Goal: Information Seeking & Learning: Check status

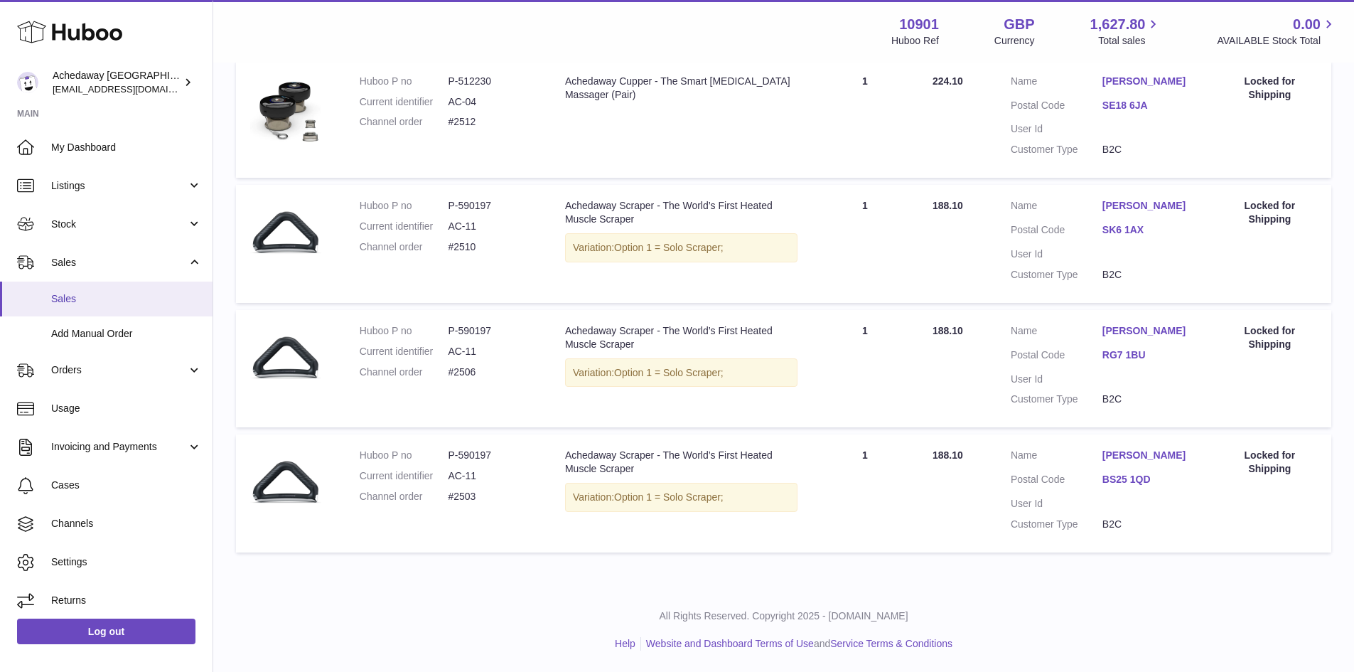
click at [132, 301] on span "Sales" at bounding box center [126, 299] width 151 height 14
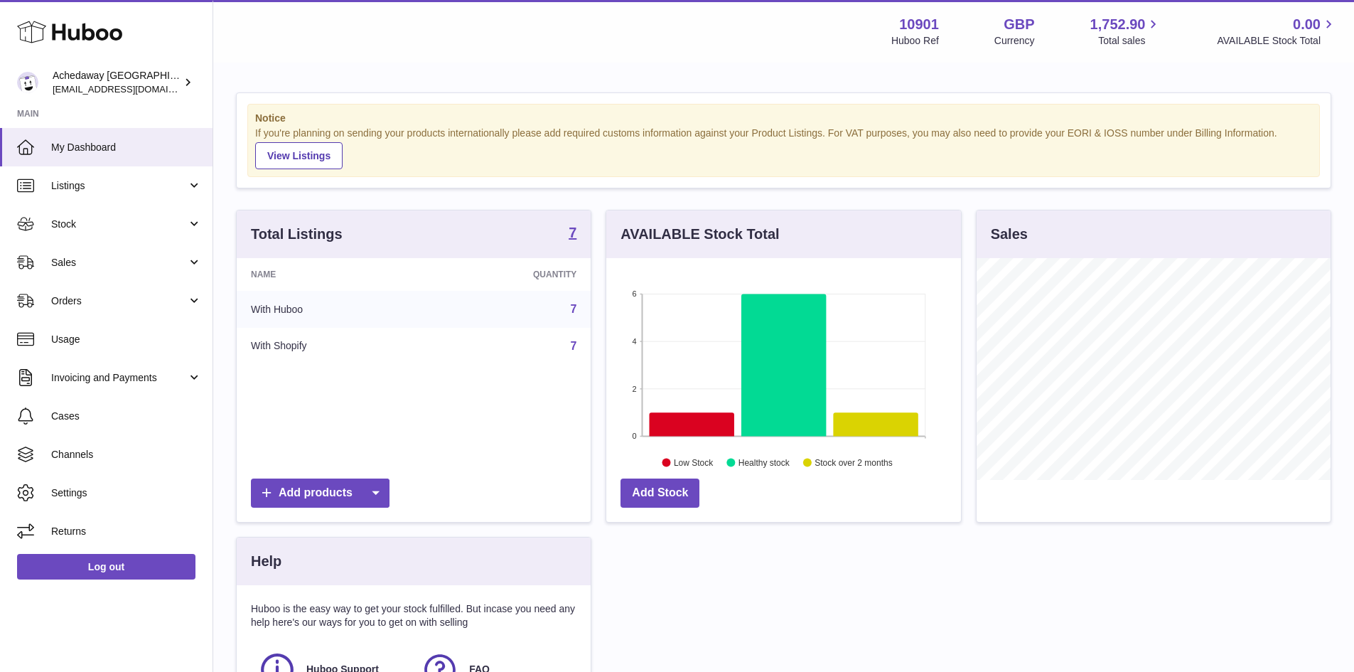
scroll to position [222, 355]
click at [93, 262] on span "Sales" at bounding box center [119, 263] width 136 height 14
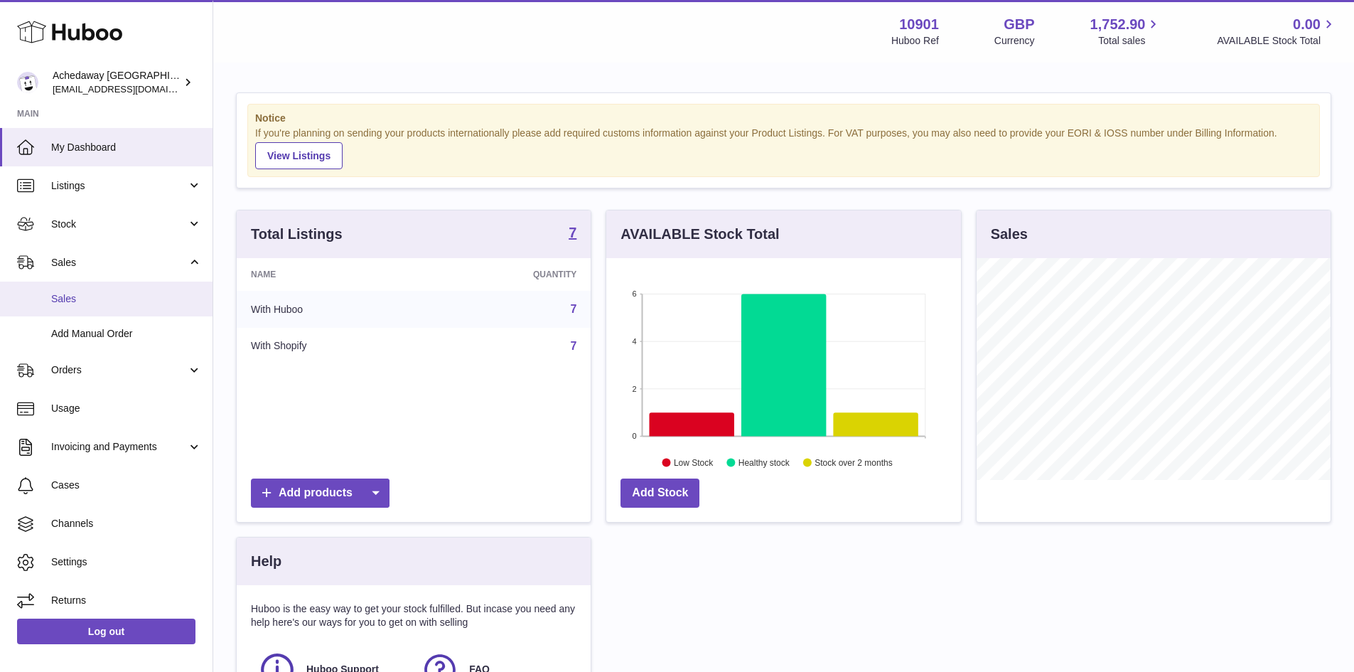
click at [108, 287] on link "Sales" at bounding box center [106, 299] width 213 height 35
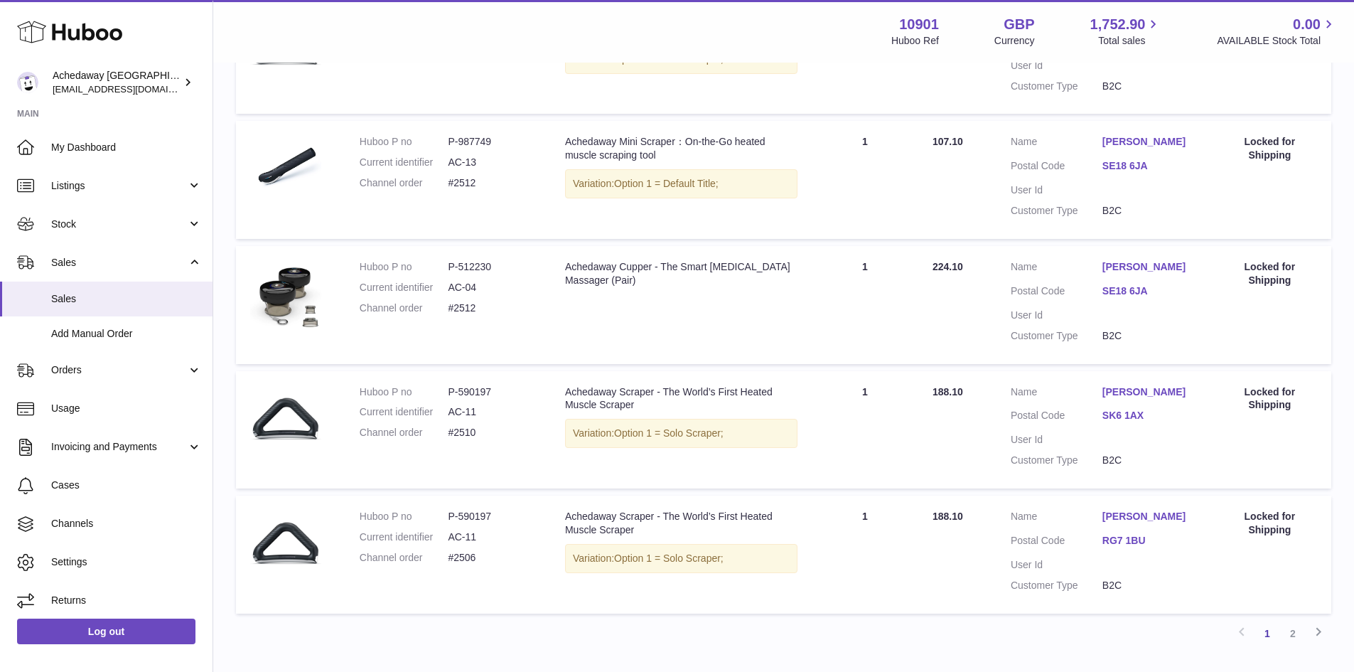
scroll to position [1135, 0]
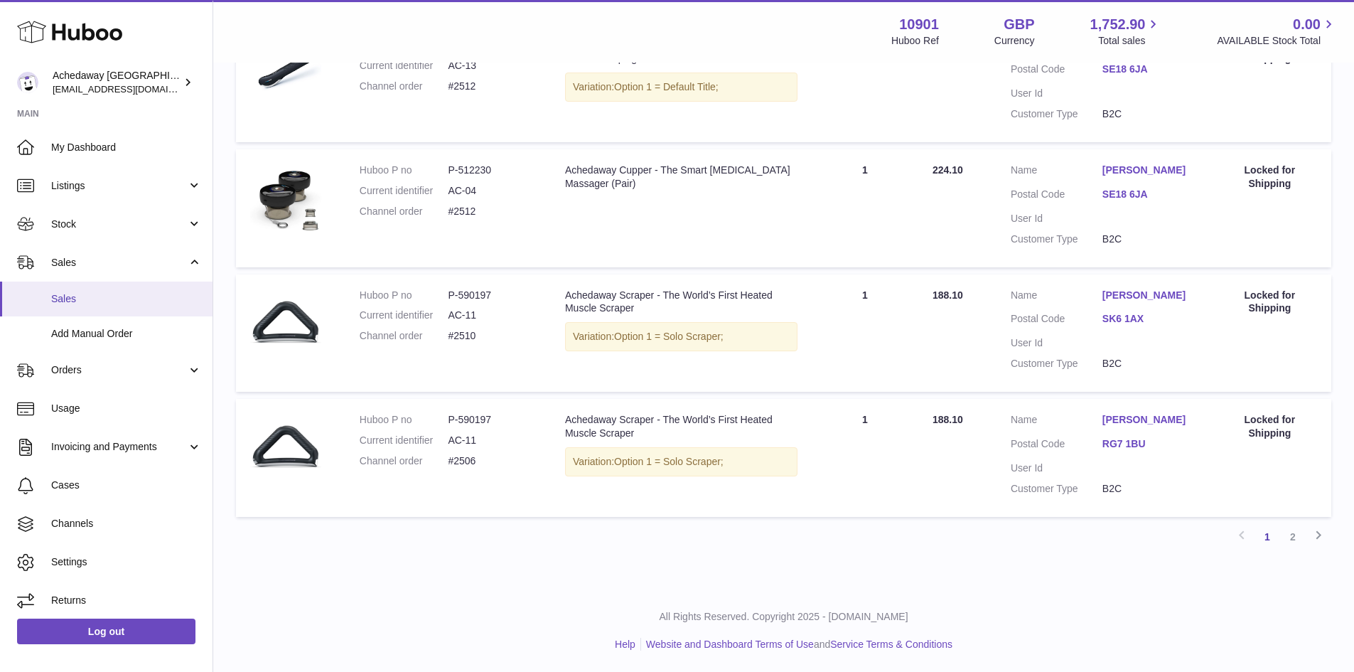
click at [82, 308] on link "Sales" at bounding box center [106, 299] width 213 height 35
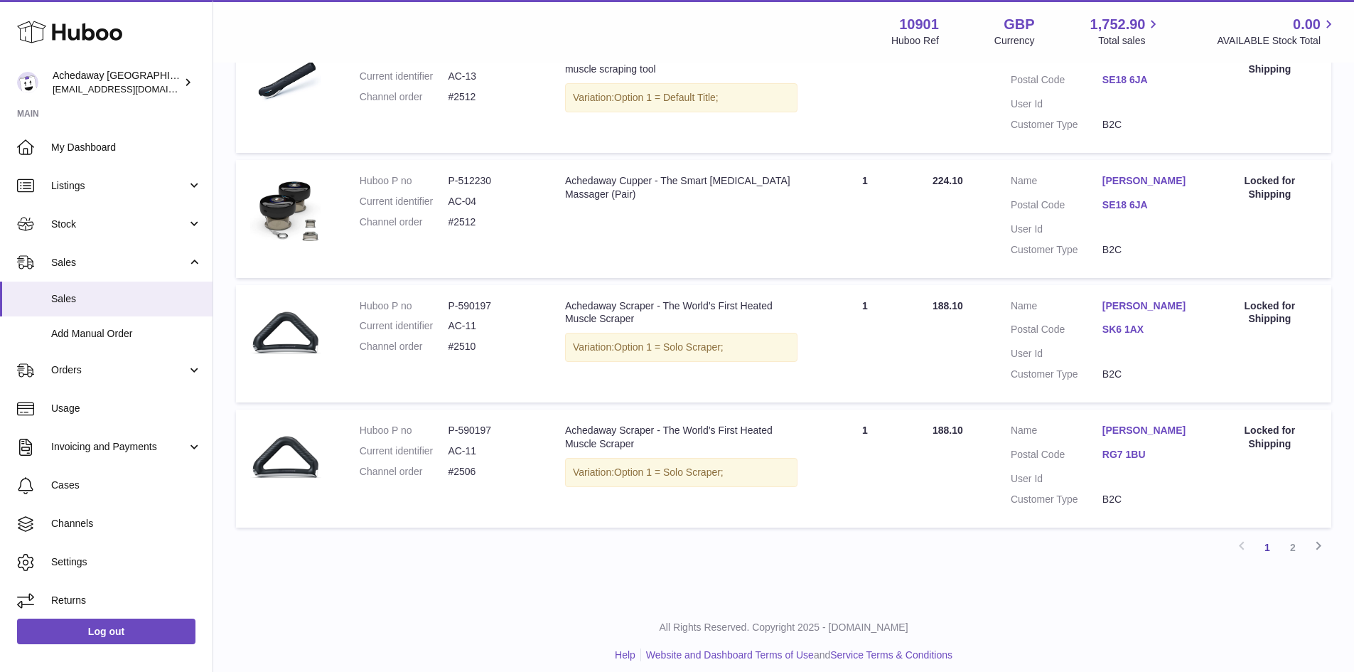
scroll to position [1135, 0]
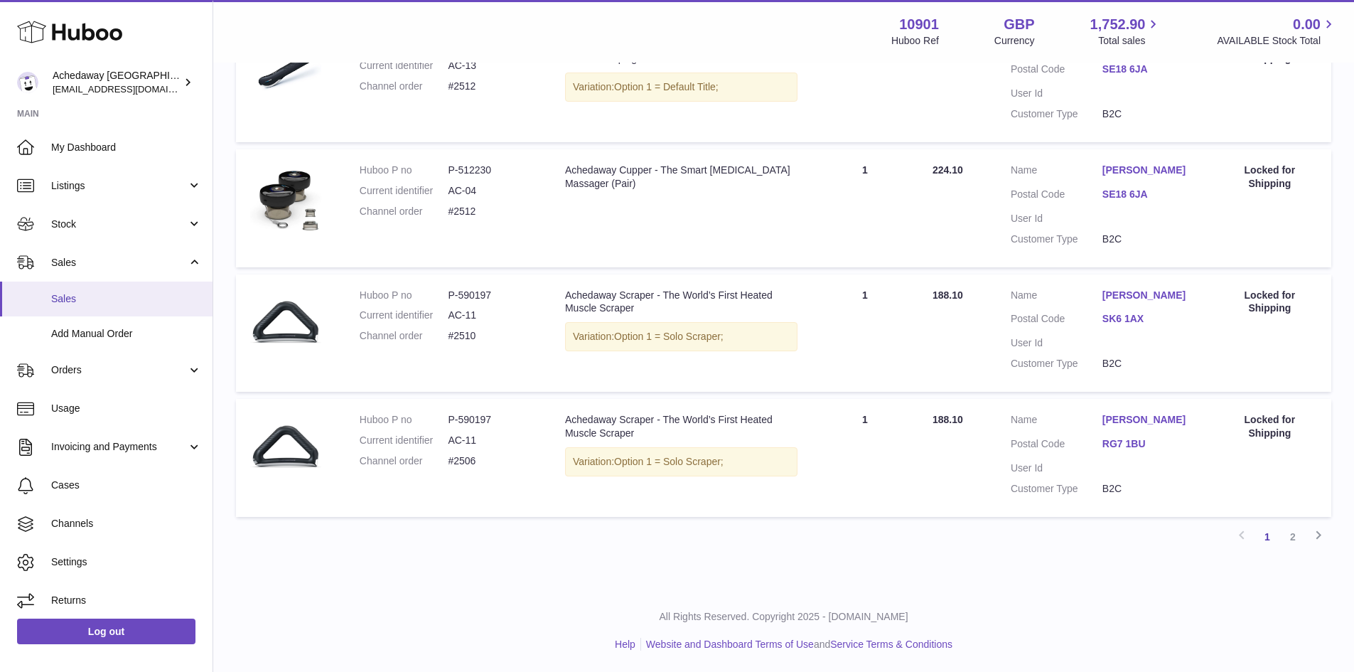
click at [124, 292] on span "Sales" at bounding box center [126, 299] width 151 height 14
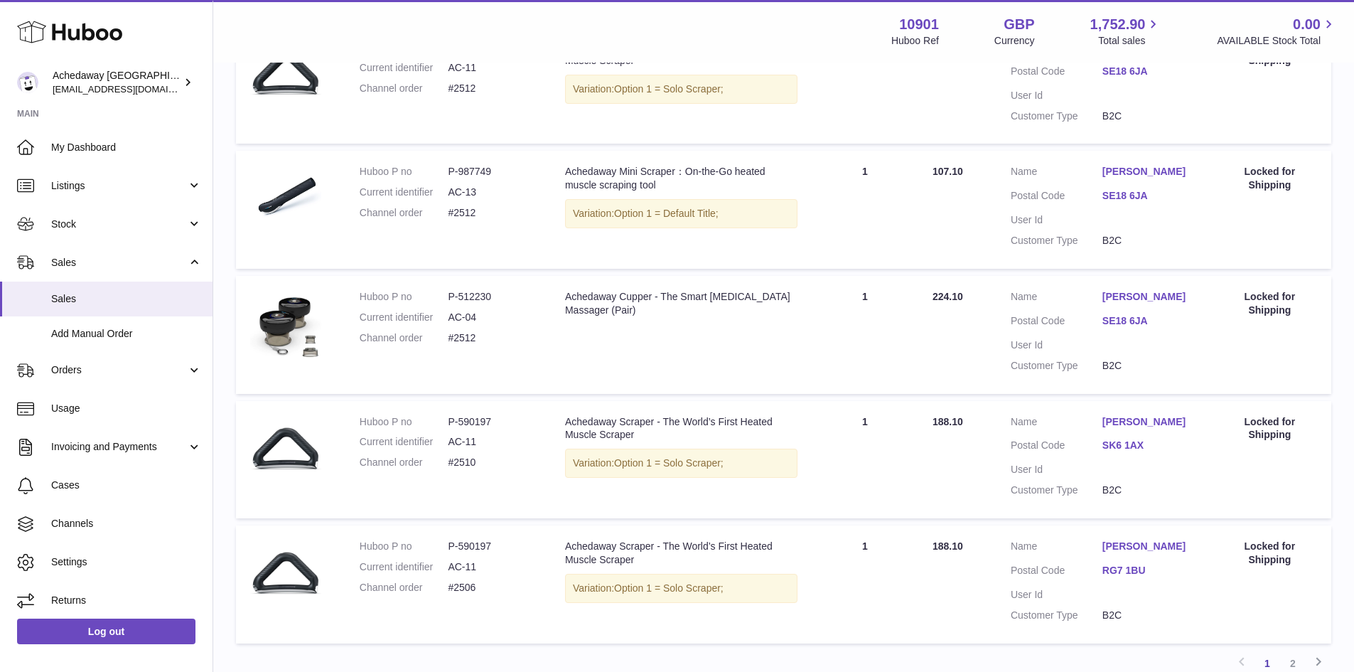
scroll to position [1135, 0]
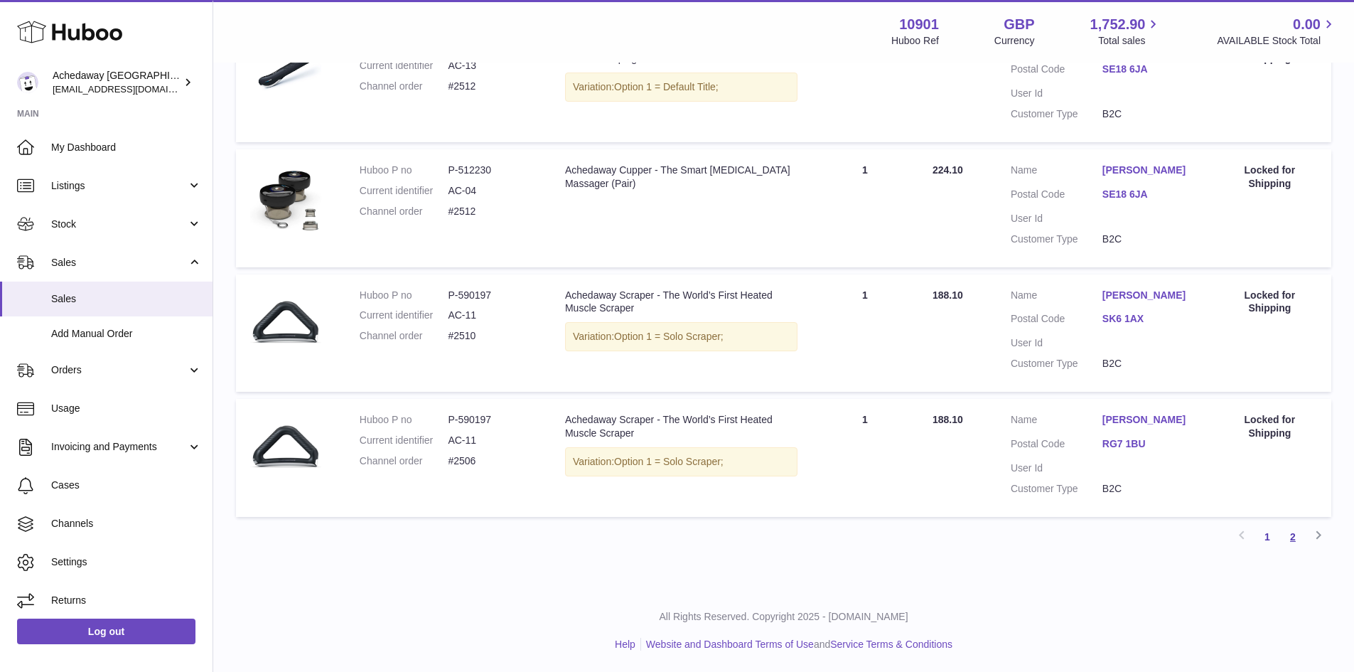
click at [1298, 542] on link "2" at bounding box center [1293, 537] width 26 height 26
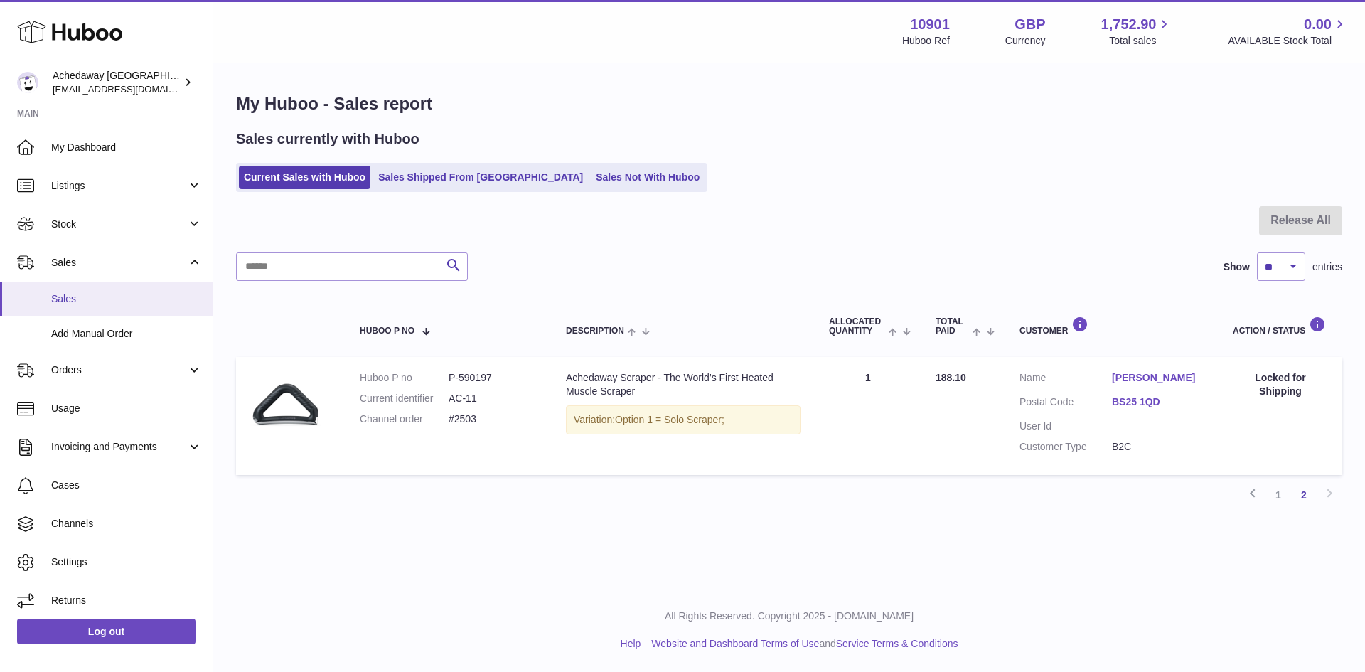
click at [124, 292] on span "Sales" at bounding box center [126, 299] width 151 height 14
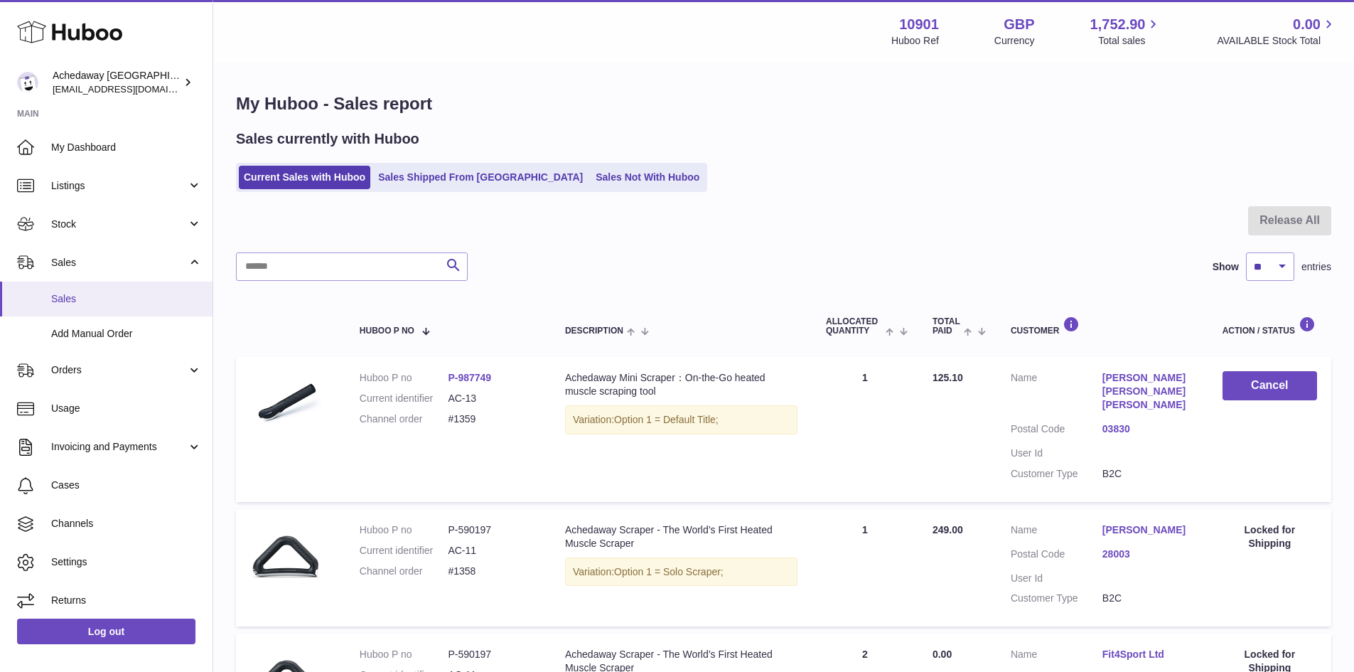
click at [169, 295] on span "Sales" at bounding box center [126, 299] width 151 height 14
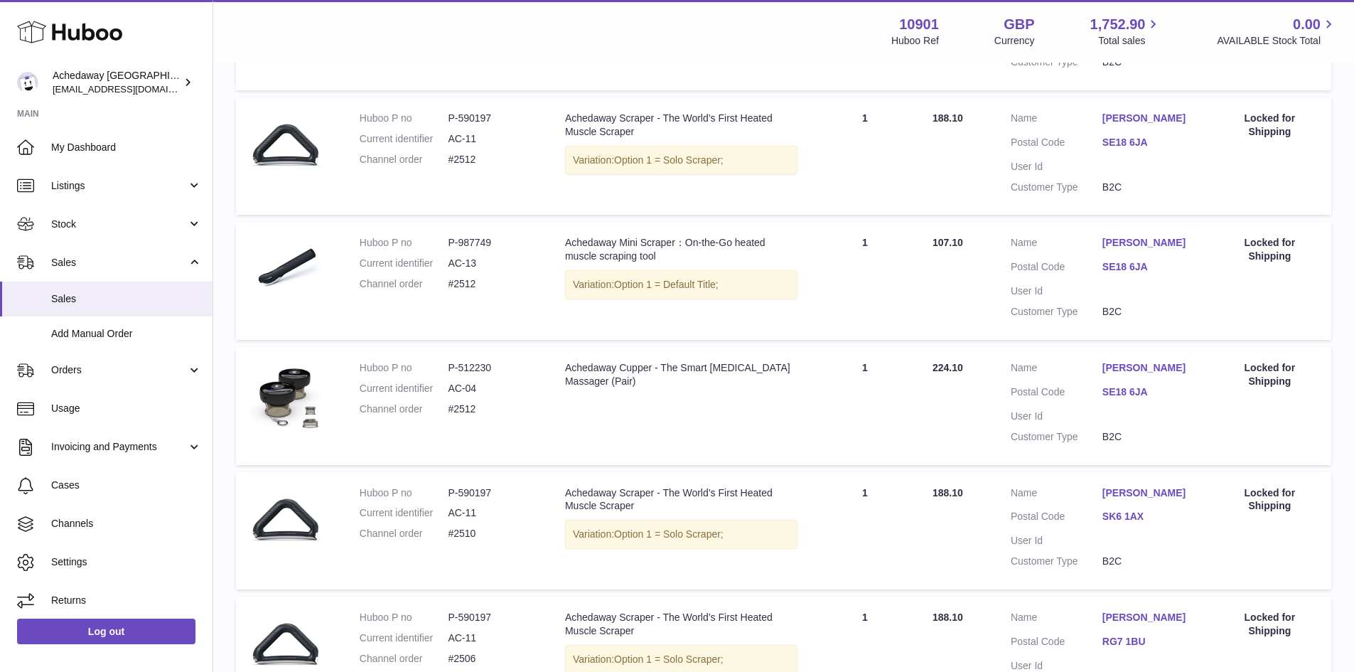
scroll to position [1135, 0]
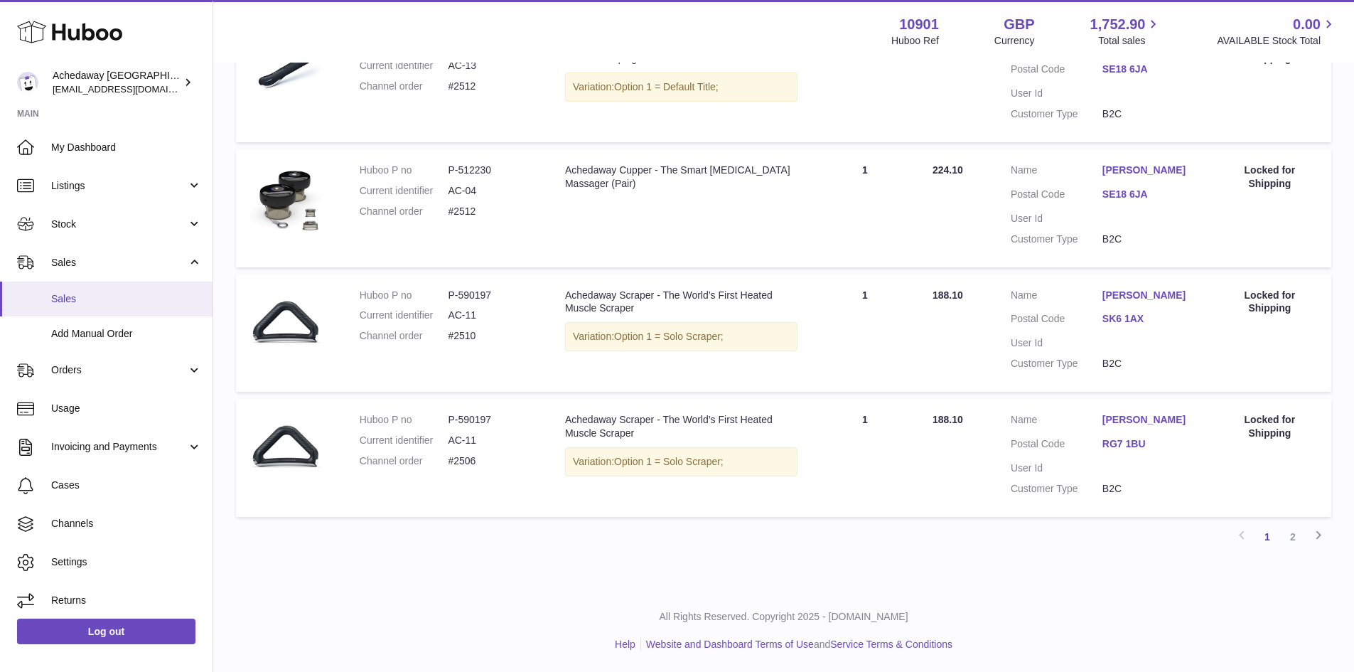
click at [114, 300] on span "Sales" at bounding box center [126, 299] width 151 height 14
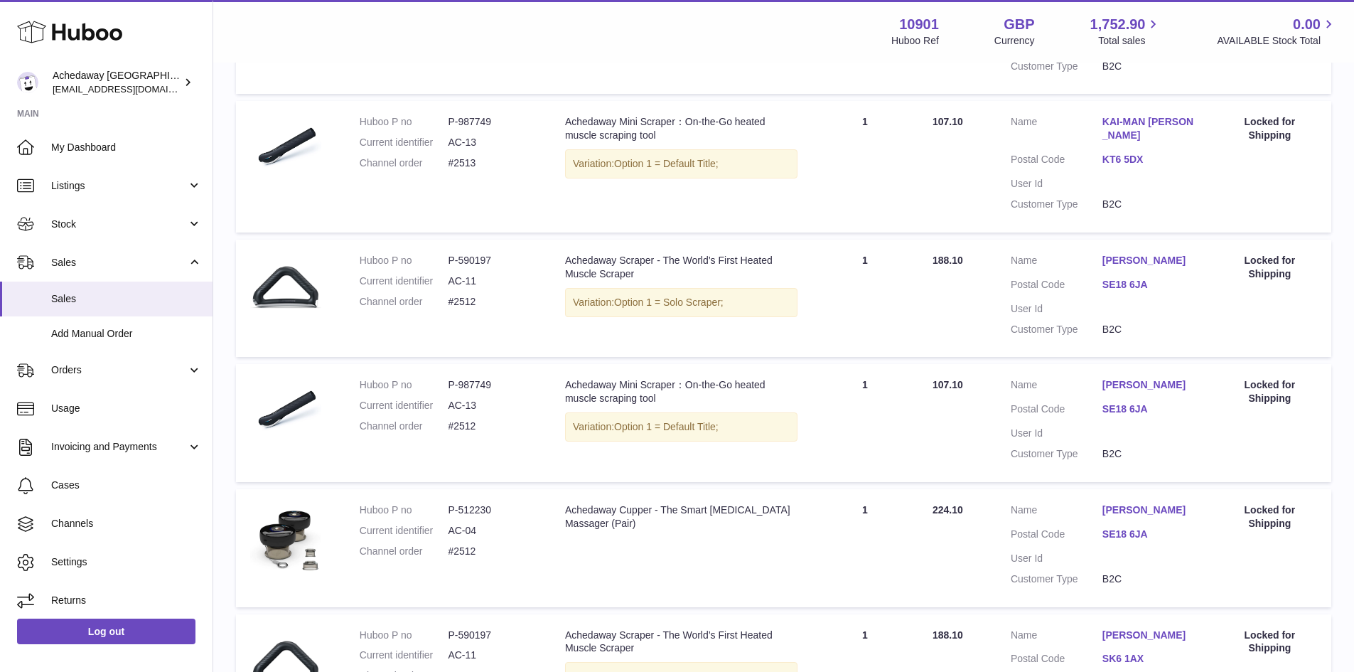
scroll to position [1135, 0]
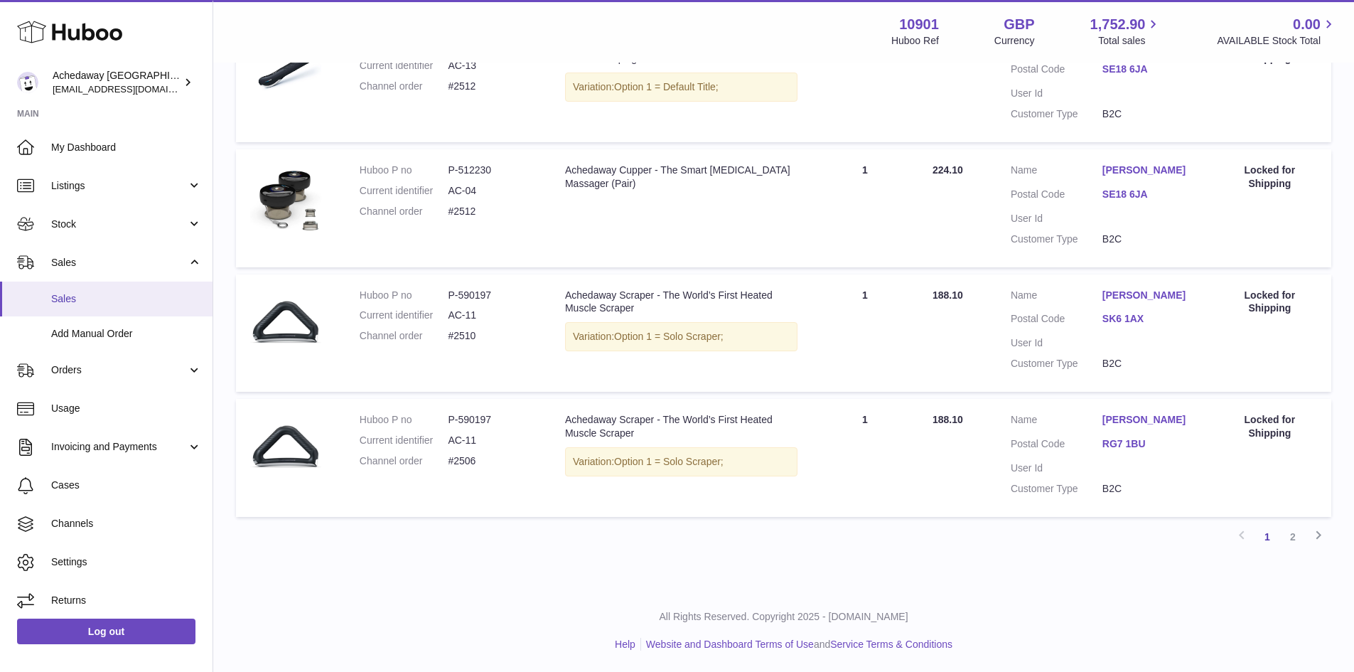
click at [97, 296] on span "Sales" at bounding box center [126, 299] width 151 height 14
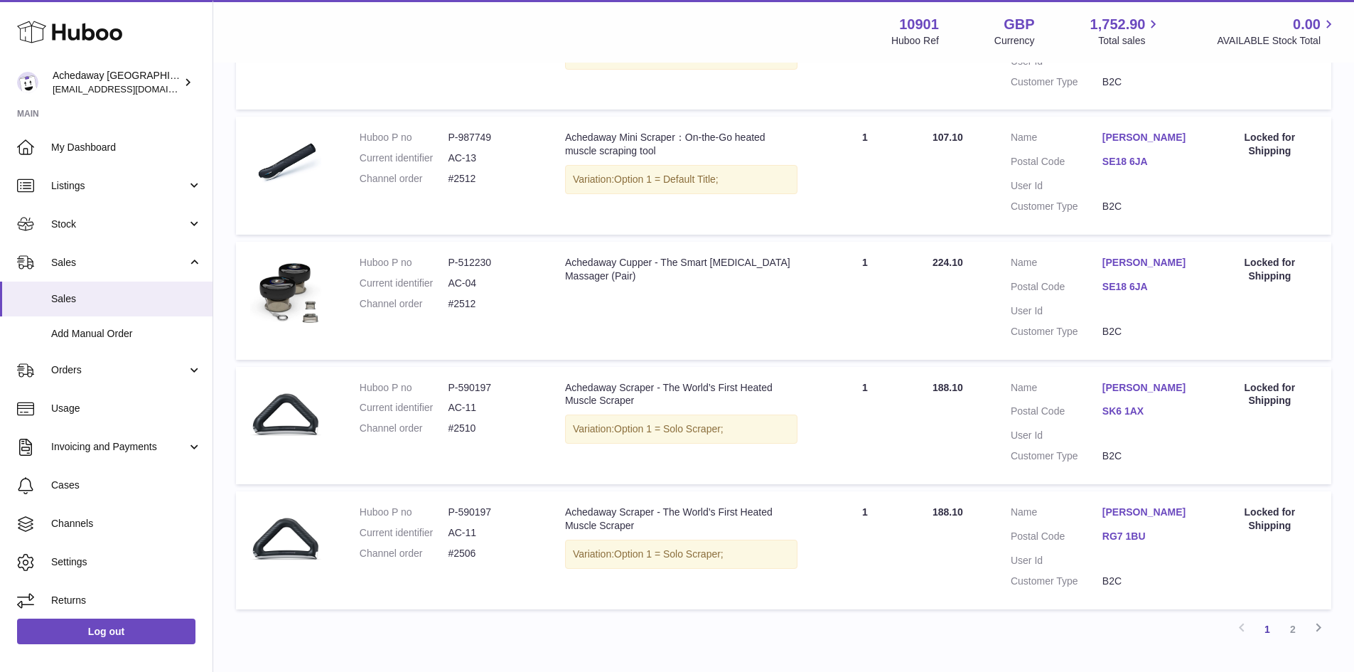
scroll to position [1135, 0]
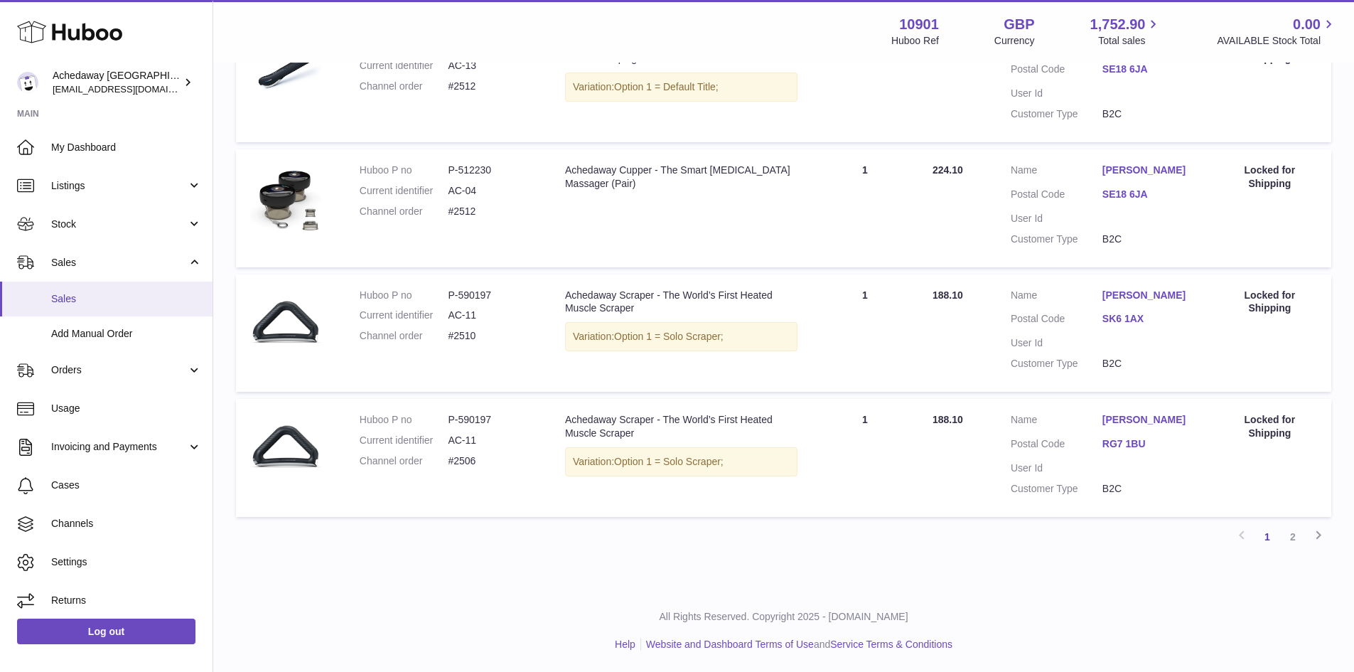
click at [130, 294] on span "Sales" at bounding box center [126, 299] width 151 height 14
click at [77, 300] on span "Sales" at bounding box center [126, 299] width 151 height 14
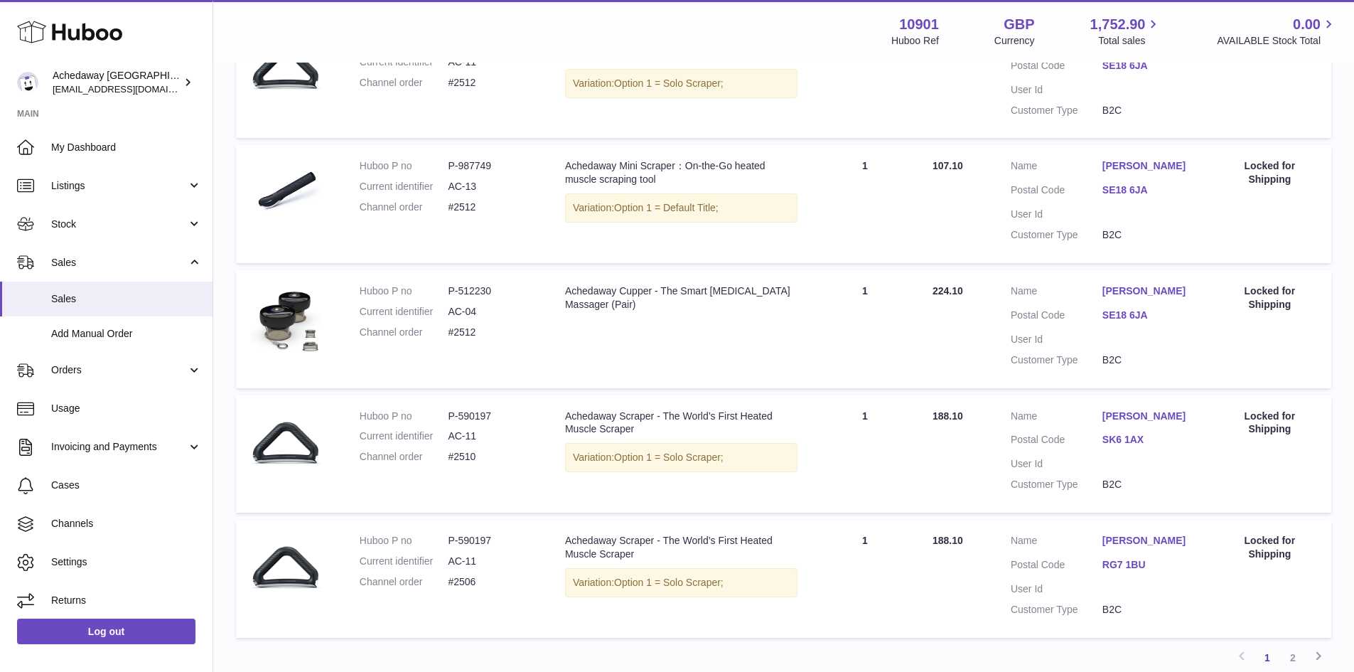
scroll to position [1135, 0]
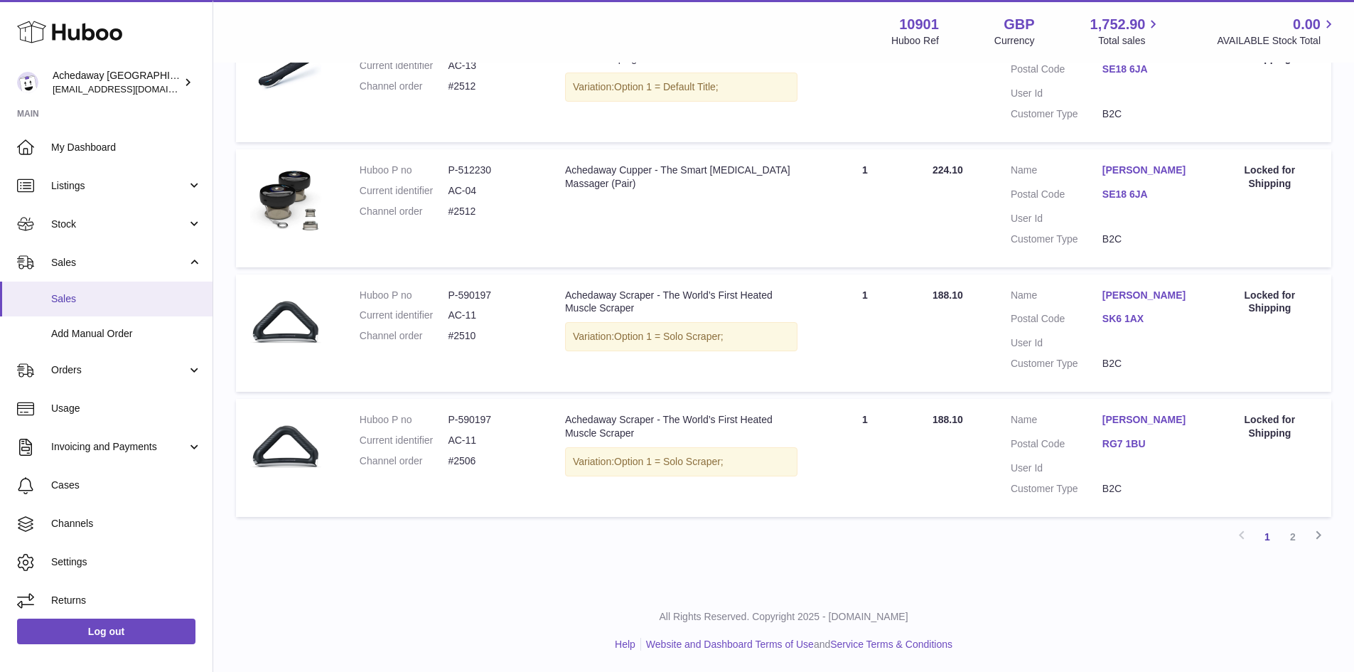
click at [76, 299] on span "Sales" at bounding box center [126, 299] width 151 height 14
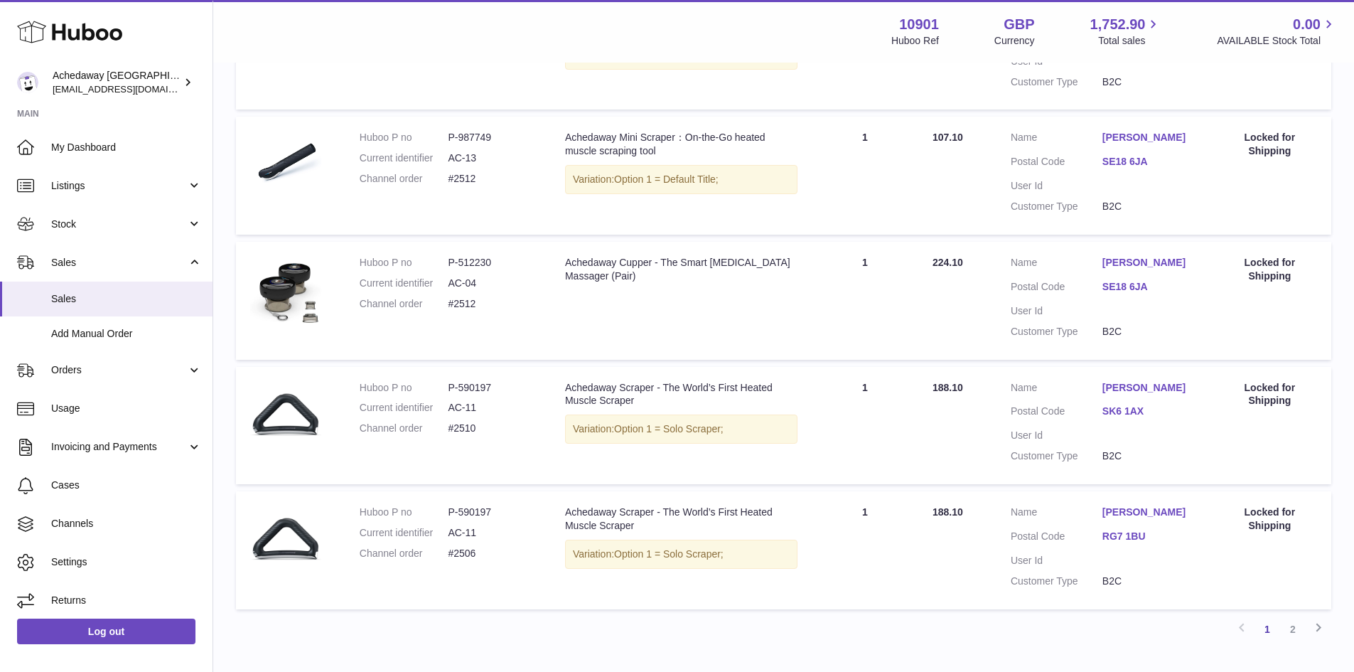
scroll to position [1135, 0]
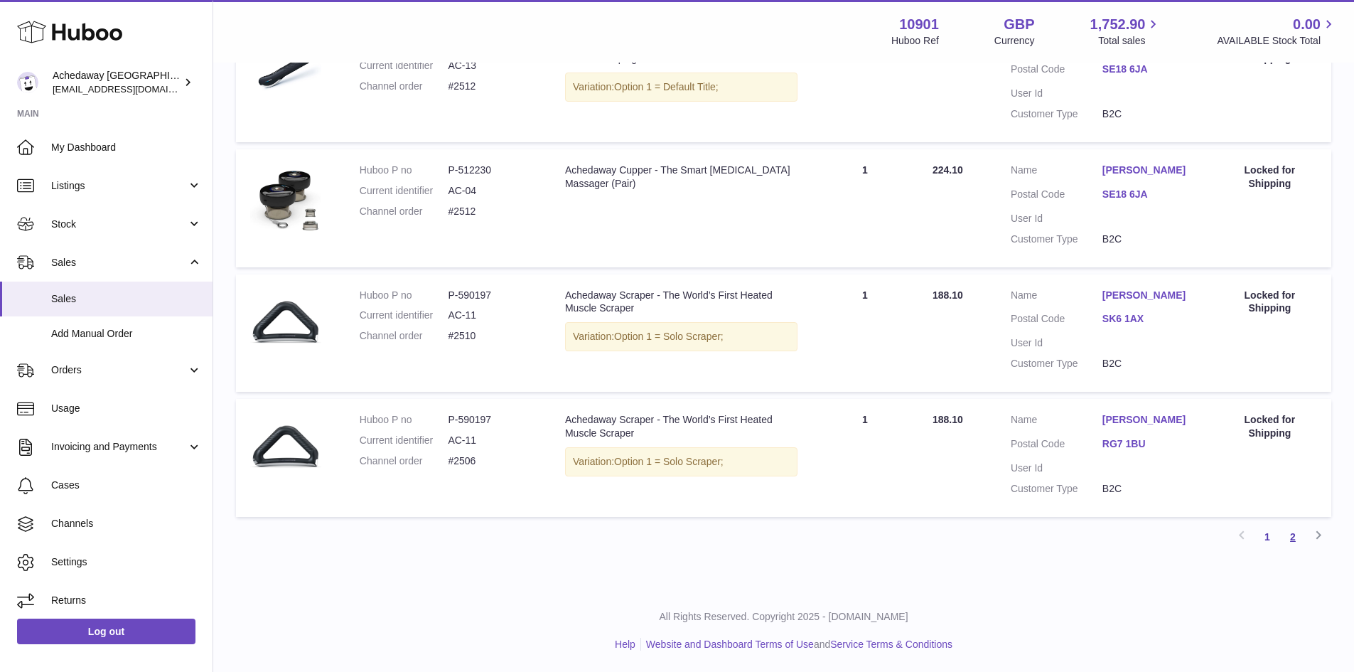
click at [1290, 537] on link "2" at bounding box center [1293, 537] width 26 height 26
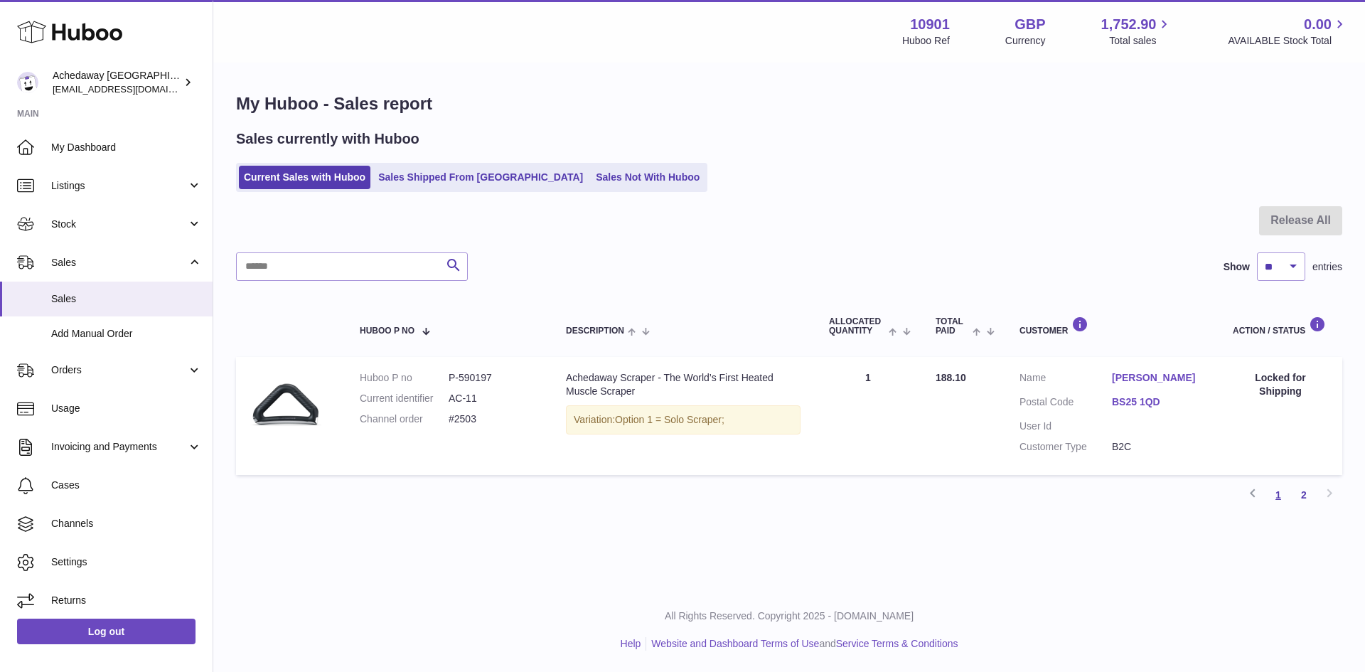
click at [1274, 491] on link "1" at bounding box center [1279, 495] width 26 height 26
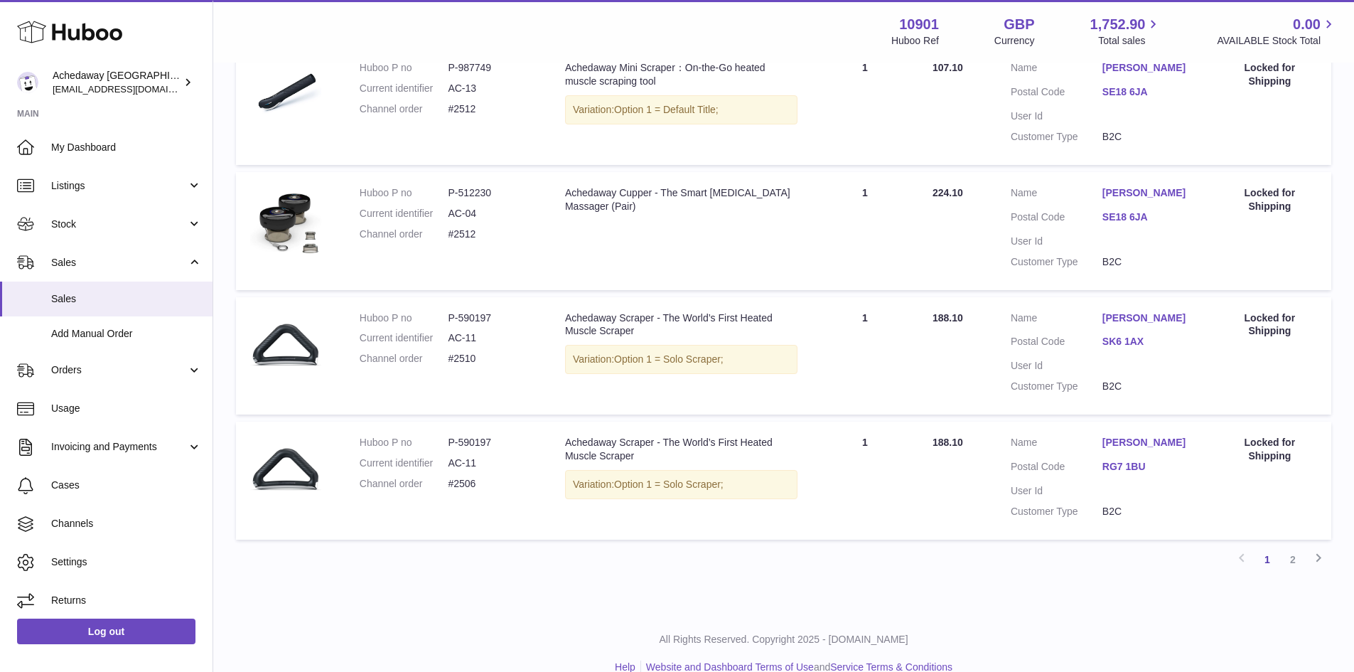
scroll to position [1135, 0]
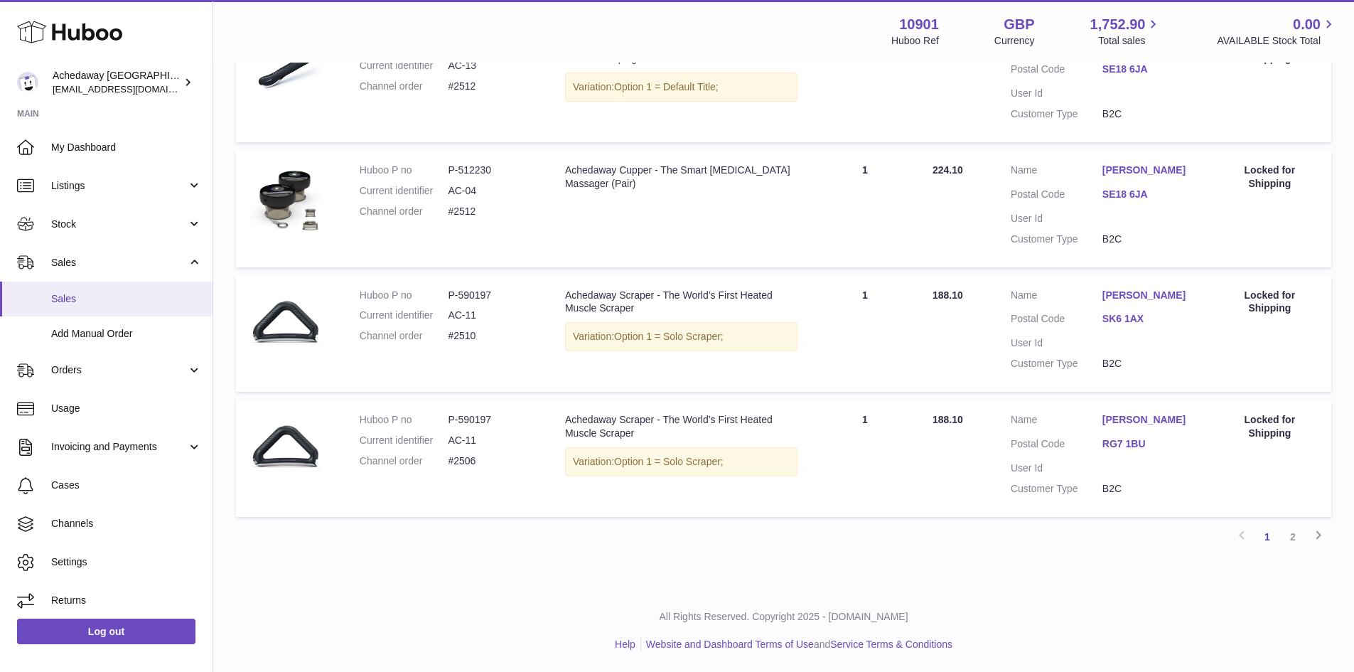
click at [50, 299] on link "Sales" at bounding box center [106, 299] width 213 height 35
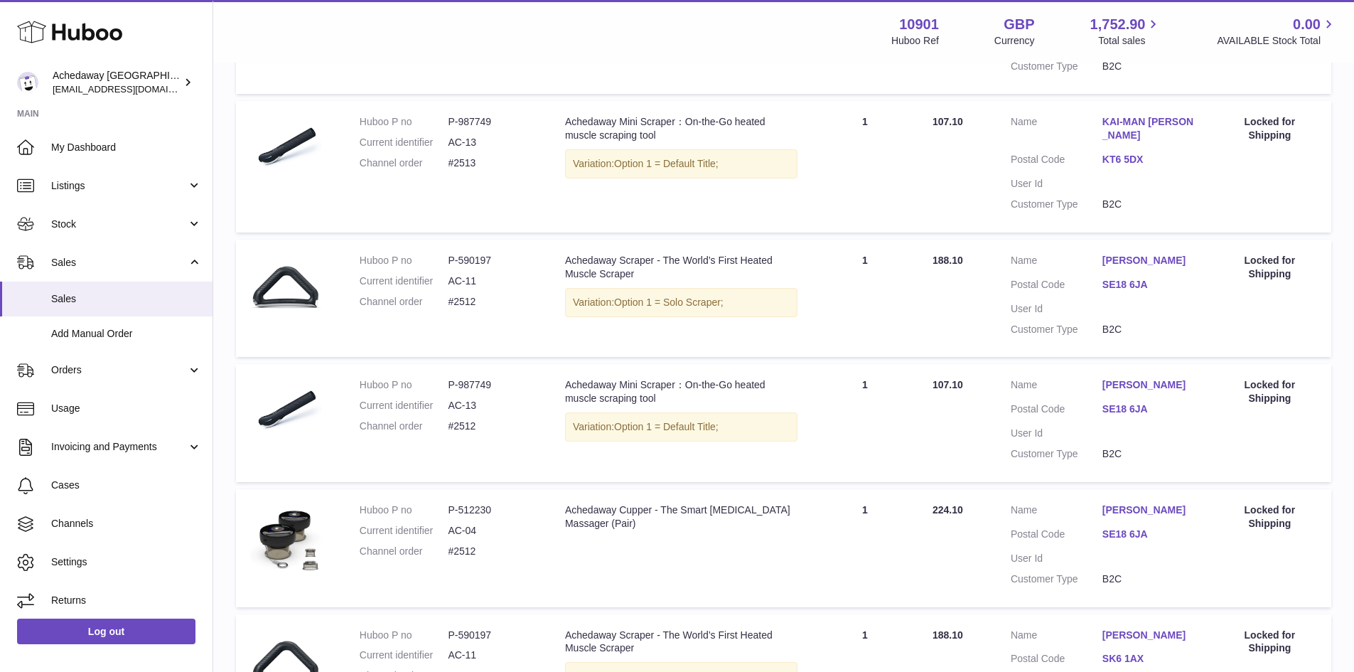
scroll to position [1135, 0]
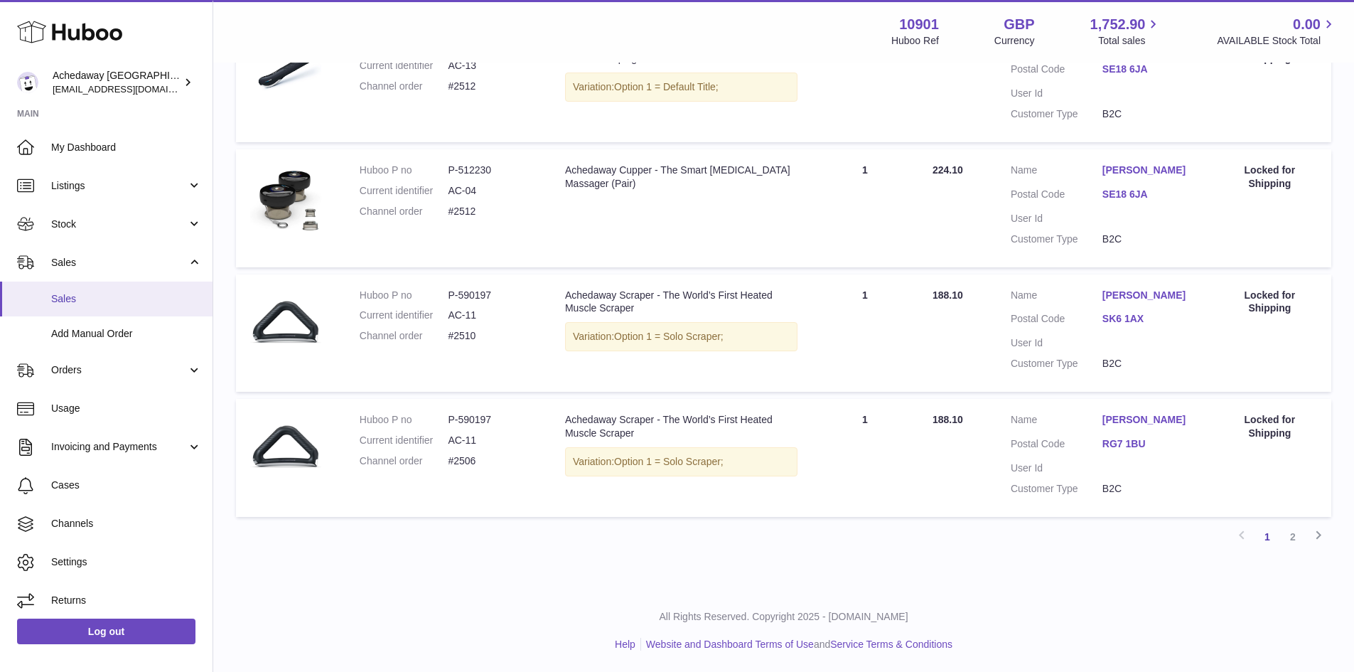
click at [109, 297] on span "Sales" at bounding box center [126, 299] width 151 height 14
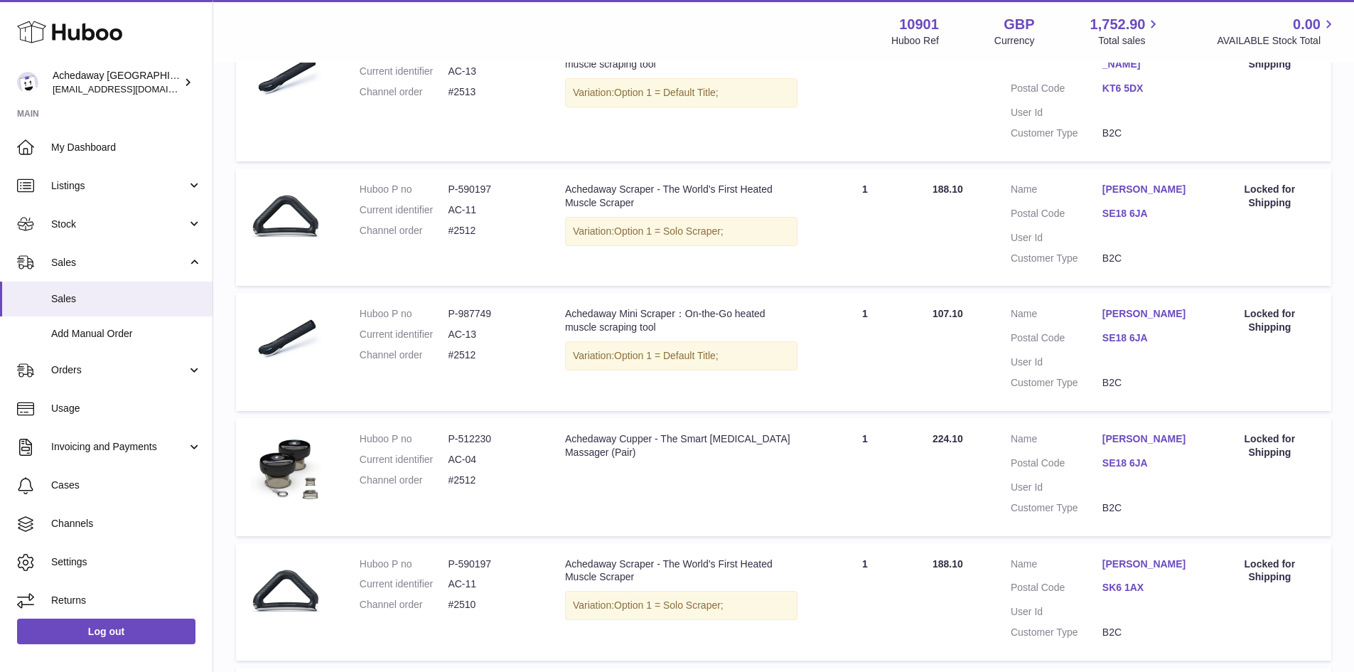
scroll to position [1135, 0]
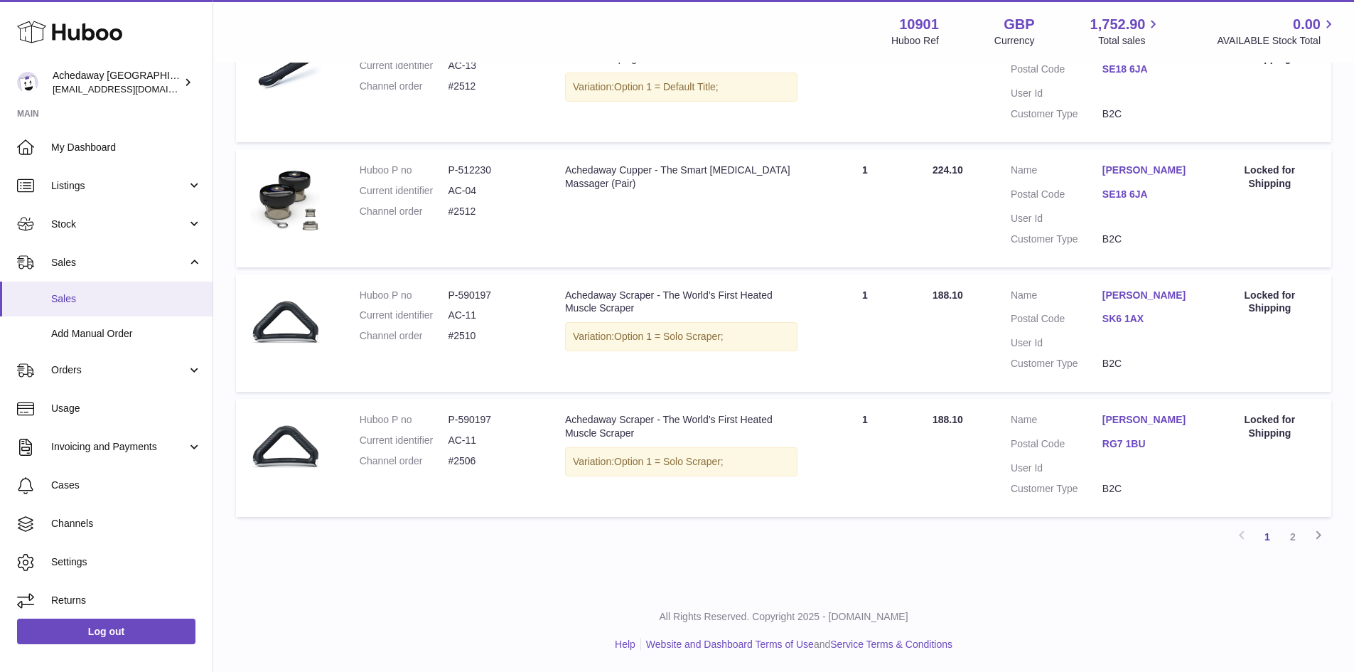
click at [54, 296] on span "Sales" at bounding box center [126, 299] width 151 height 14
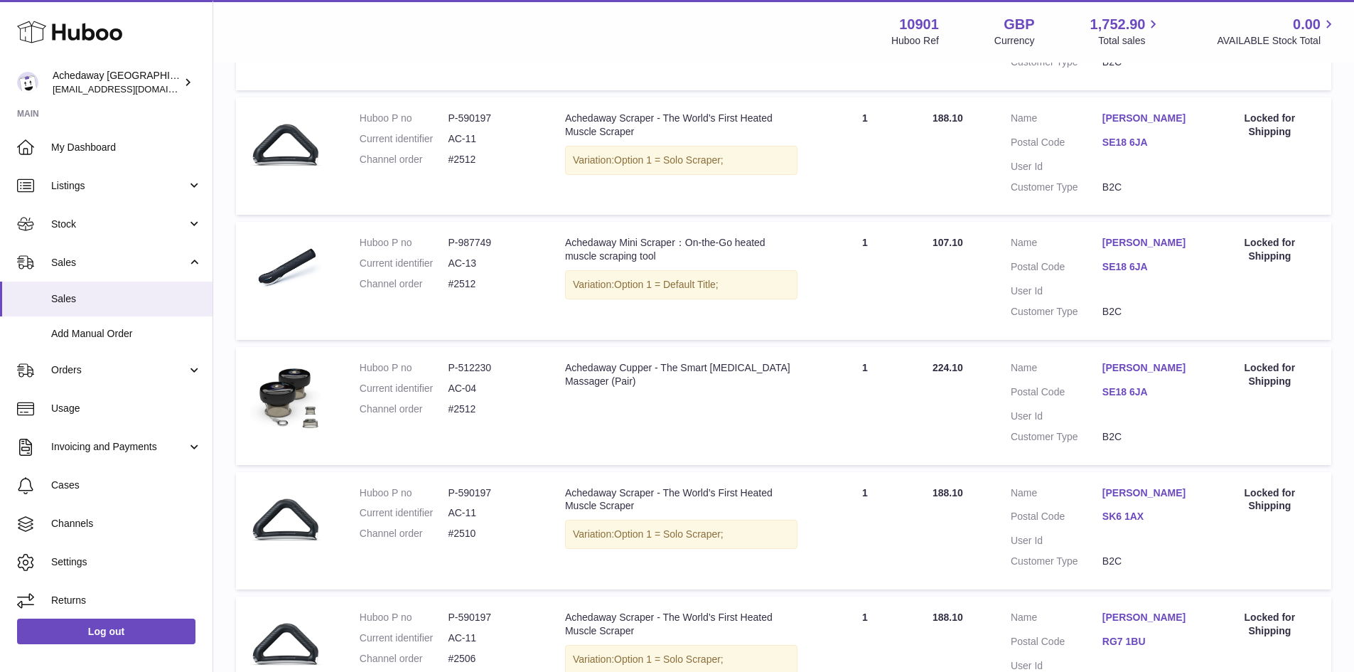
scroll to position [1135, 0]
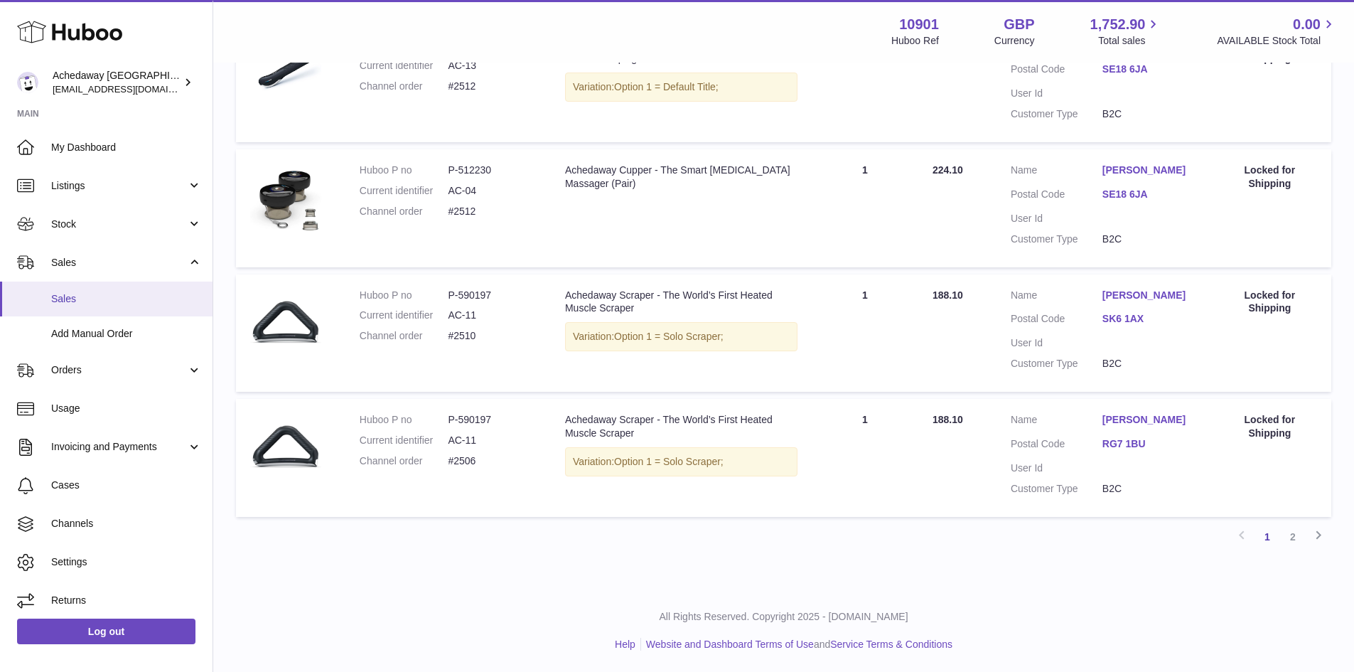
click at [102, 294] on span "Sales" at bounding box center [126, 299] width 151 height 14
click at [1291, 539] on link "2" at bounding box center [1293, 537] width 26 height 26
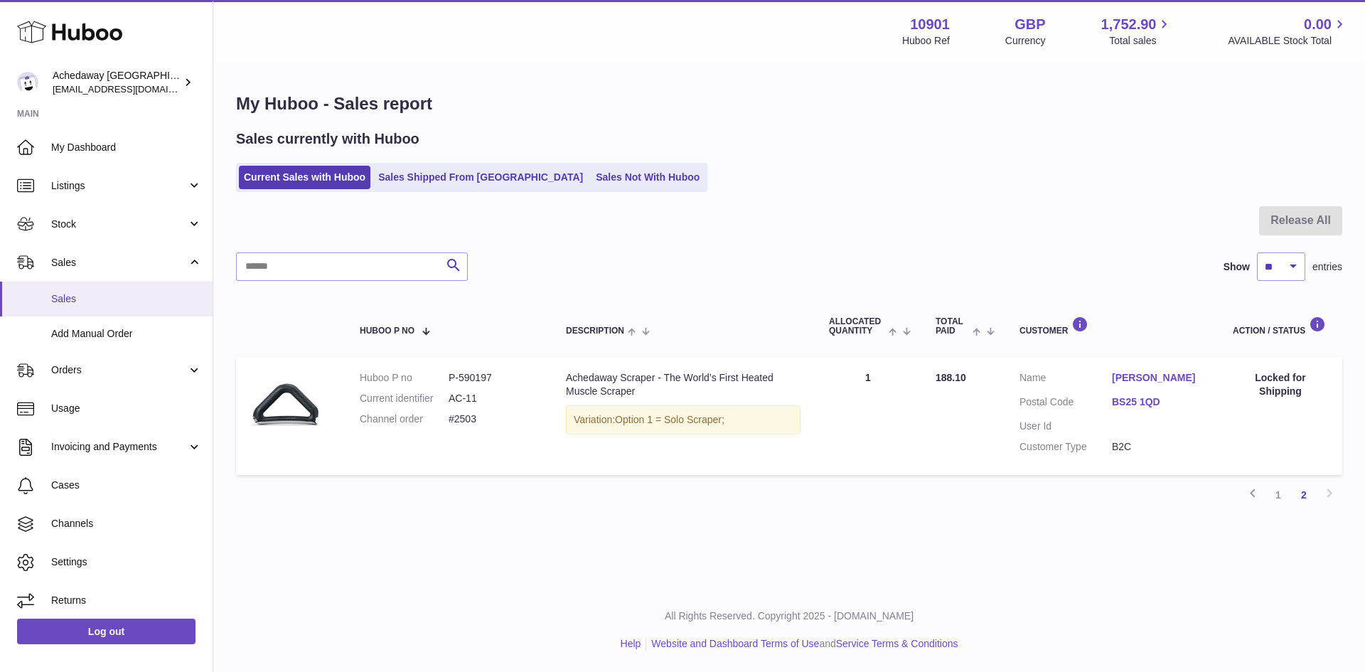
click at [89, 311] on link "Sales" at bounding box center [106, 299] width 213 height 35
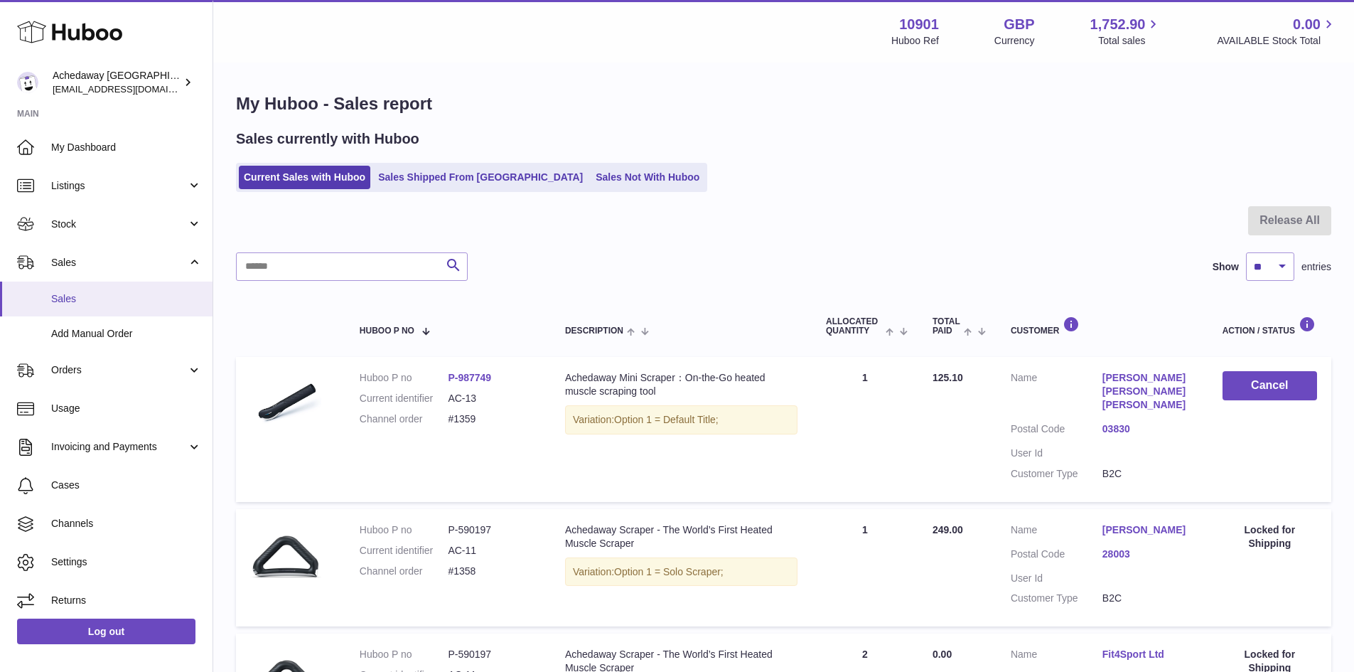
click at [90, 309] on link "Sales" at bounding box center [106, 299] width 213 height 35
click at [142, 294] on span "Sales" at bounding box center [126, 299] width 151 height 14
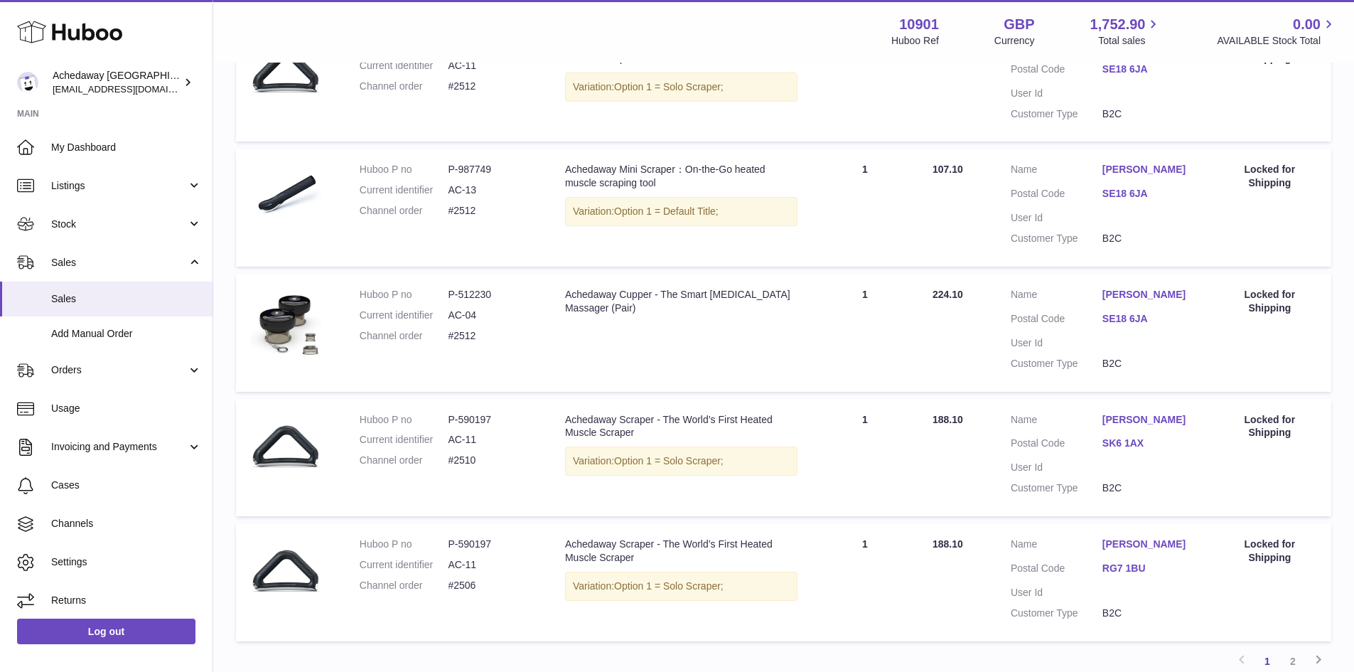
scroll to position [1135, 0]
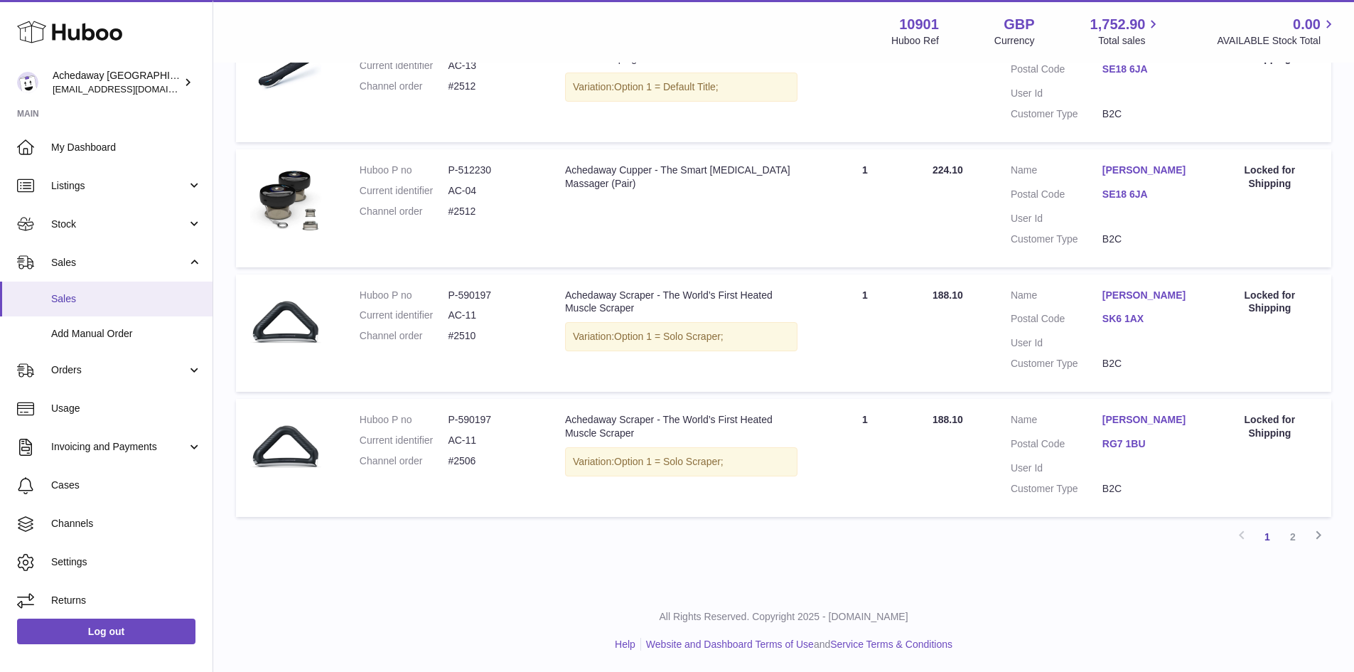
click at [109, 294] on span "Sales" at bounding box center [126, 299] width 151 height 14
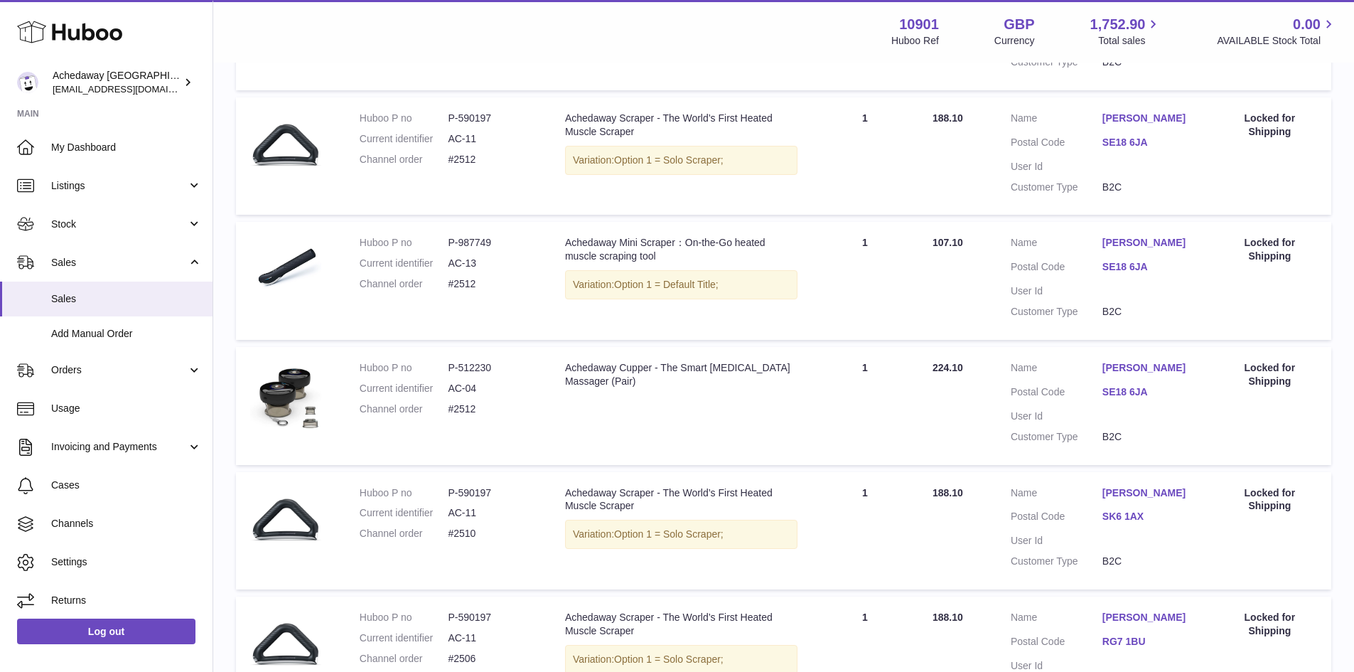
scroll to position [1135, 0]
